Goal: Task Accomplishment & Management: Manage account settings

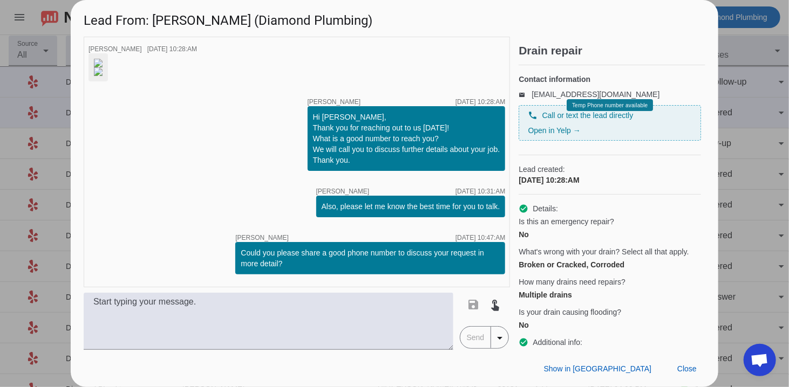
scroll to position [261, 0]
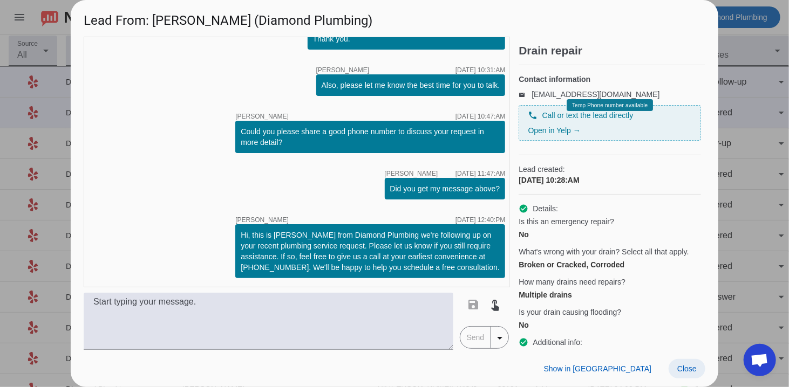
click at [673, 369] on span at bounding box center [686, 368] width 37 height 19
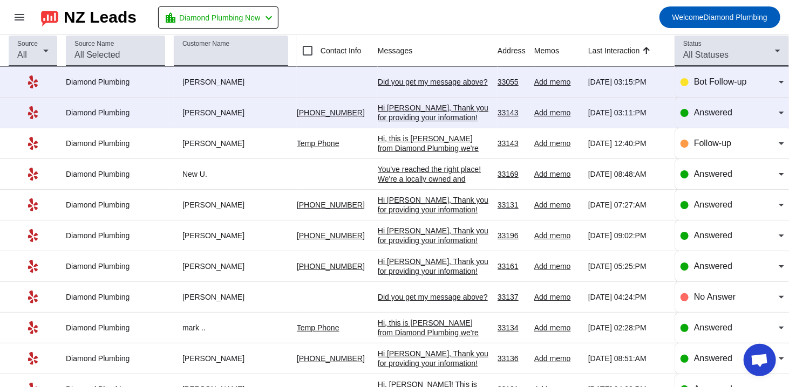
click at [399, 82] on div "Did you get my message above?​" at bounding box center [433, 82] width 111 height 10
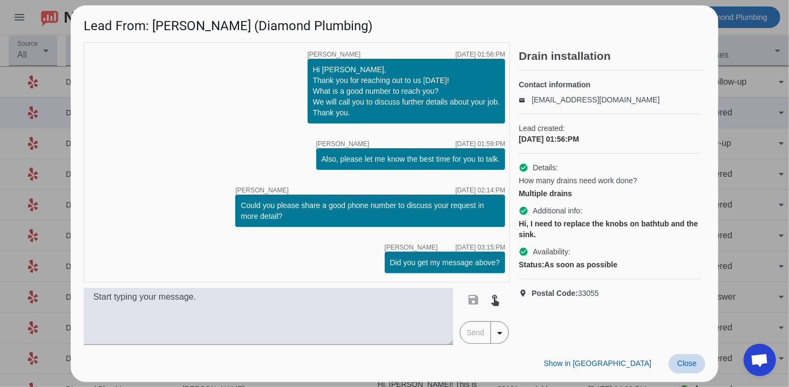
click at [688, 360] on span "Close" at bounding box center [686, 363] width 19 height 9
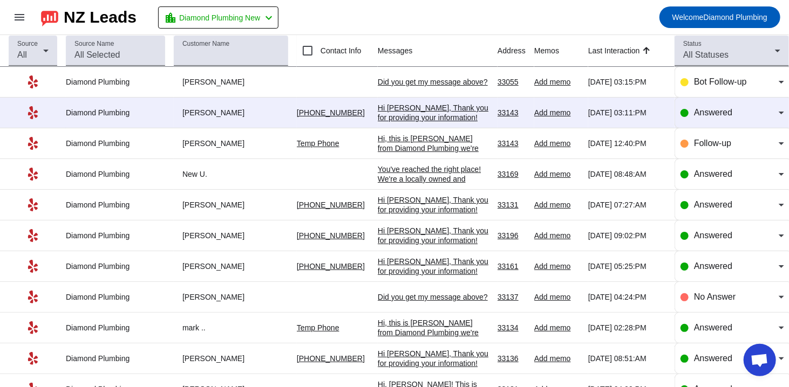
click at [382, 108] on div "Hi [PERSON_NAME], Thank you for providing your information! We'll get back to y…" at bounding box center [433, 122] width 111 height 39
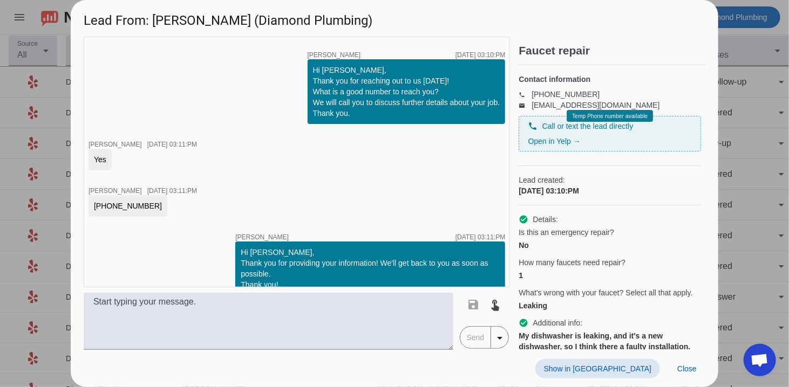
scroll to position [219, 0]
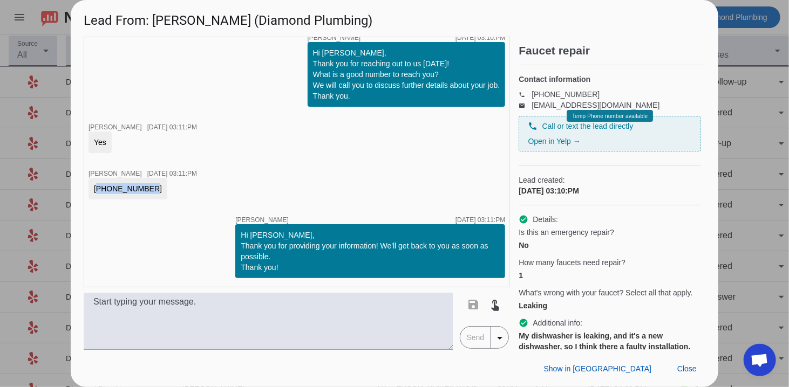
drag, startPoint x: 141, startPoint y: 190, endPoint x: 90, endPoint y: 190, distance: 50.7
click at [90, 190] on div "[PHONE_NUMBER]" at bounding box center [127, 189] width 79 height 22
copy div "[PHONE_NUMBER]"
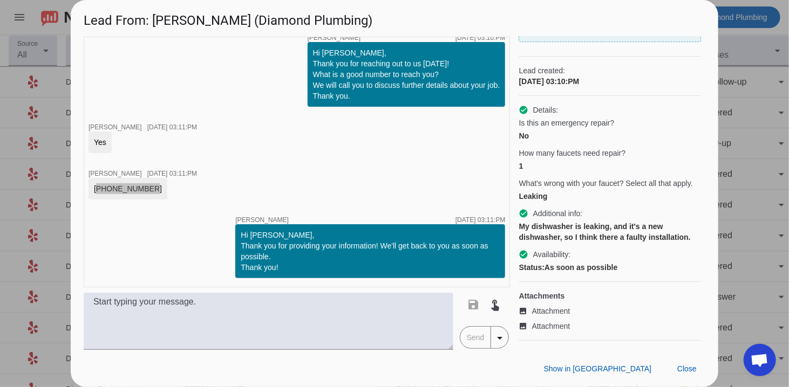
scroll to position [147, 0]
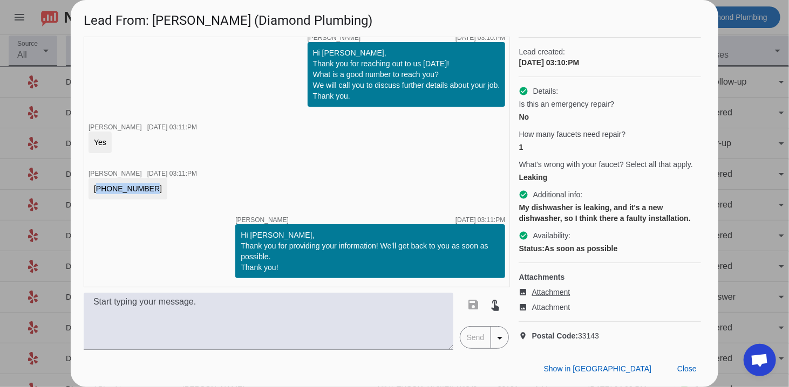
click at [538, 287] on span "Attachment" at bounding box center [550, 292] width 38 height 11
click at [555, 302] on span "Attachment" at bounding box center [550, 307] width 38 height 11
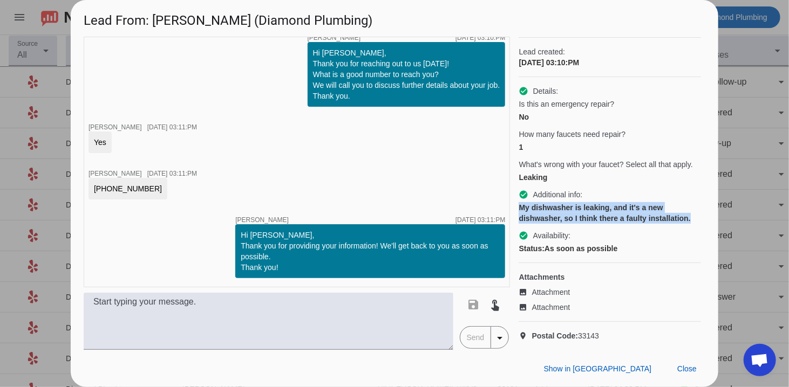
scroll to position [147, 60]
drag, startPoint x: 516, startPoint y: 199, endPoint x: 640, endPoint y: 214, distance: 125.1
click at [640, 214] on div "timer close [PERSON_NAME] [DATE] 03:10:PM timer close [PERSON_NAME] [DATE] 03:1…" at bounding box center [395, 193] width 622 height 313
copy div "My dishwasher is leaking, and it's a new dishwasher, so I think there a faulty …"
drag, startPoint x: 99, startPoint y: 98, endPoint x: 386, endPoint y: 191, distance: 302.2
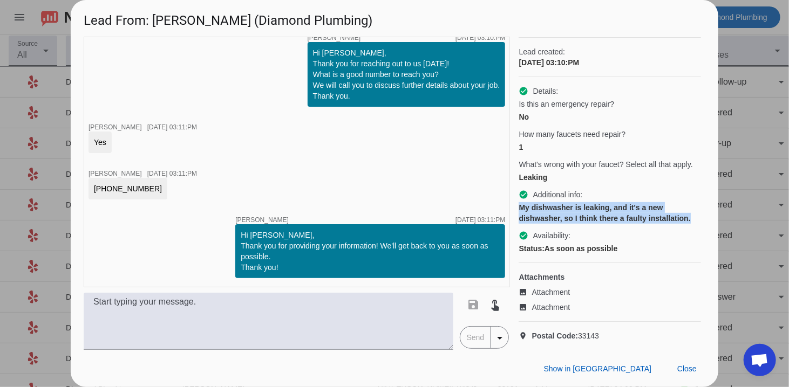
click at [97, 97] on div "timer close [PERSON_NAME] [DATE] 03:10:PM timer close [PERSON_NAME] [DATE] 03:1…" at bounding box center [297, 162] width 426 height 251
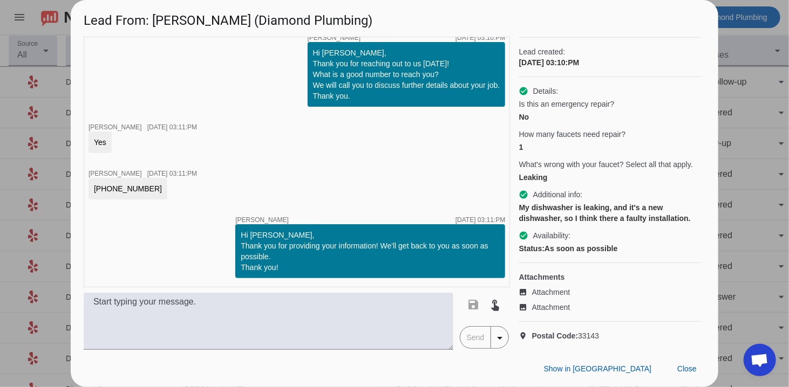
scroll to position [147, 0]
click at [534, 287] on span "Attachment" at bounding box center [550, 292] width 38 height 11
click at [548, 283] on div "image Attachment image Attachment" at bounding box center [609, 298] width 182 height 30
click at [546, 287] on span "Attachment" at bounding box center [550, 292] width 38 height 11
